Goal: Navigation & Orientation: Understand site structure

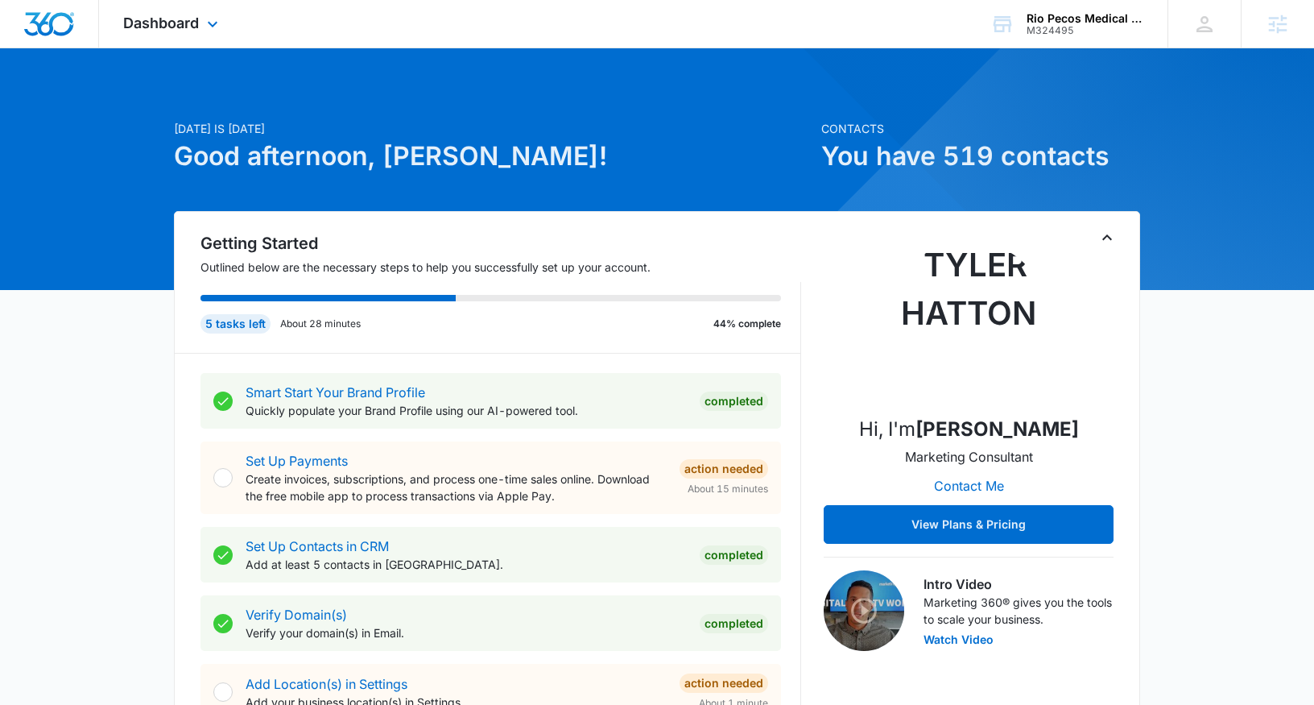
click at [150, 32] on div "Dashboard Apps Reputation Websites Forms CRM Email Social Payments POS Content …" at bounding box center [172, 24] width 147 height 48
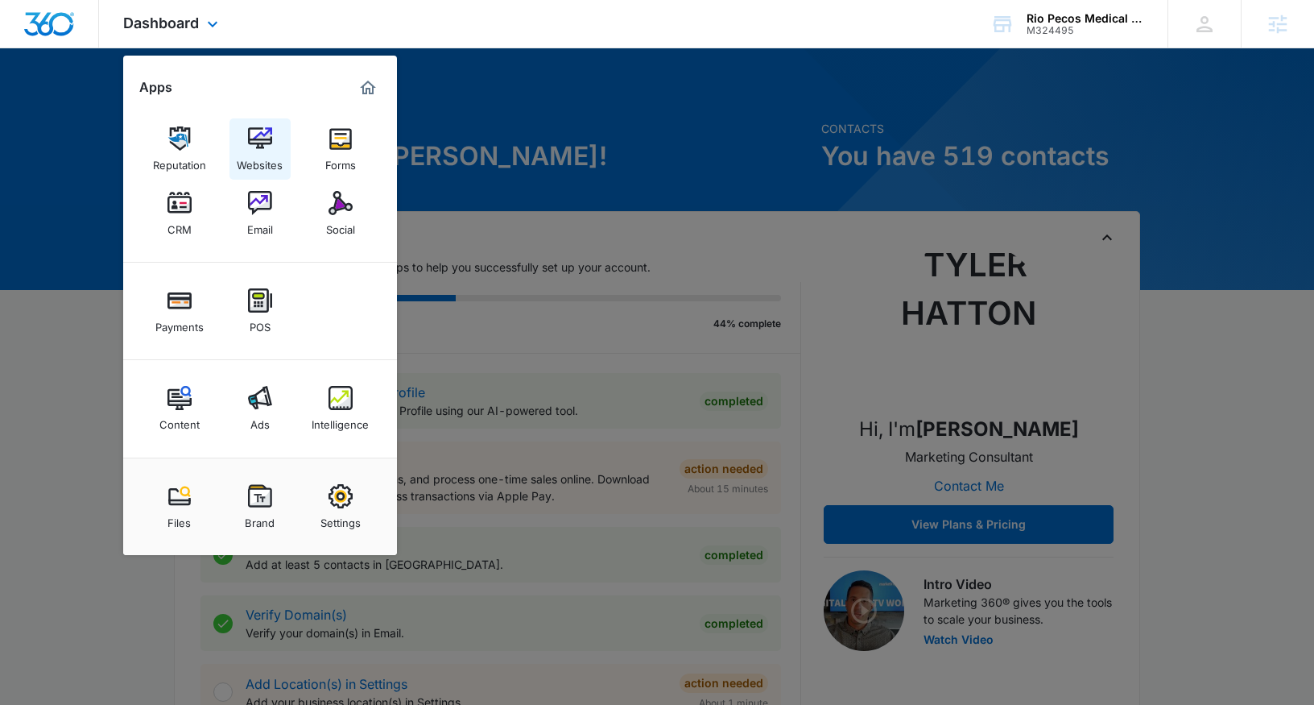
click at [263, 142] on img at bounding box center [260, 138] width 24 height 24
